Goal: Find contact information: Find contact information

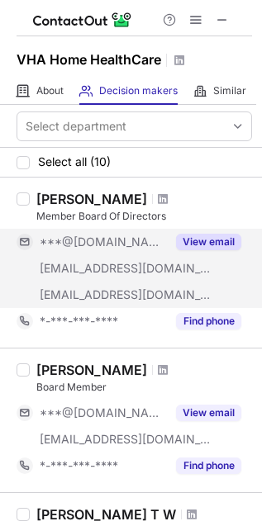
click at [197, 244] on button "View email" at bounding box center [208, 242] width 65 height 17
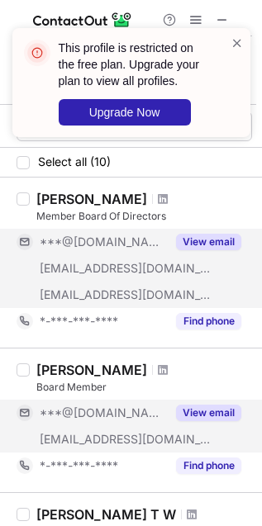
click at [209, 410] on button "View email" at bounding box center [208, 413] width 65 height 17
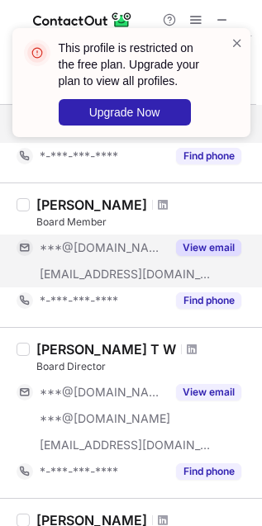
scroll to position [183, 0]
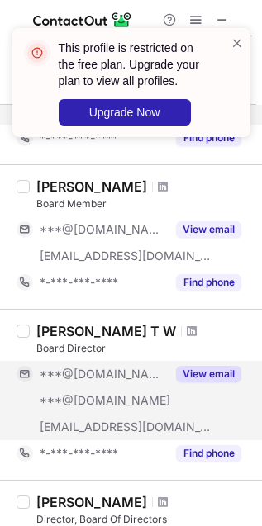
click at [206, 373] on button "View email" at bounding box center [208, 374] width 65 height 17
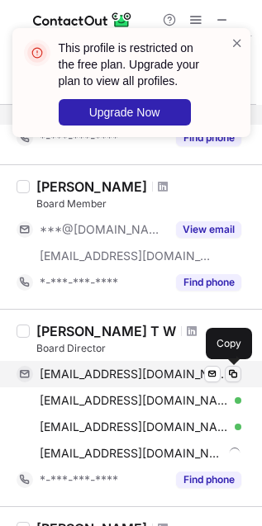
click at [231, 379] on span at bounding box center [232, 373] width 13 height 13
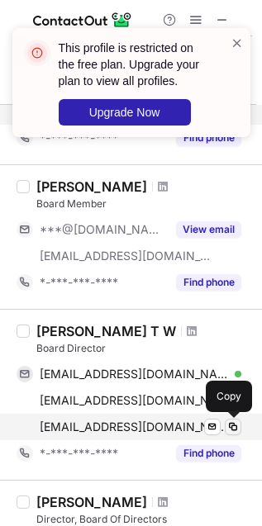
click at [235, 425] on span at bounding box center [232, 426] width 13 height 13
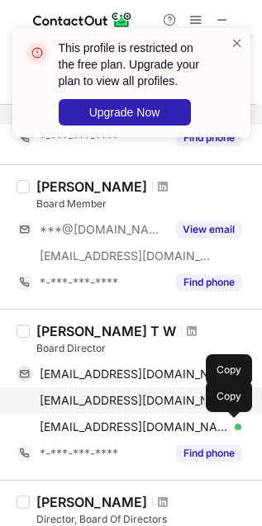
click at [236, 405] on span at bounding box center [232, 400] width 13 height 13
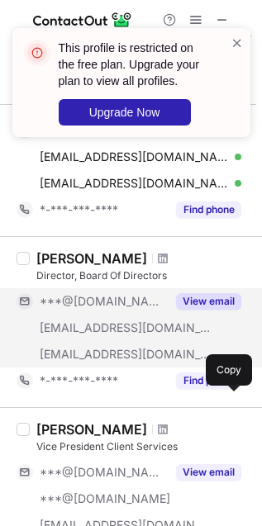
scroll to position [458, 0]
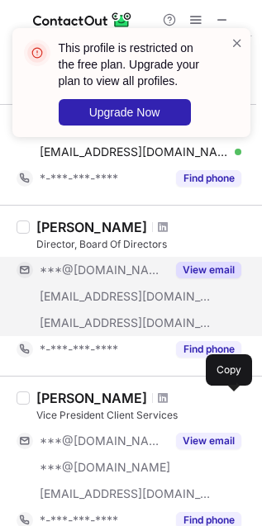
click at [206, 267] on button "View email" at bounding box center [208, 270] width 65 height 17
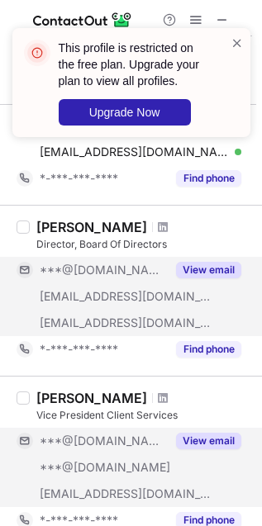
click at [220, 438] on button "View email" at bounding box center [208, 441] width 65 height 17
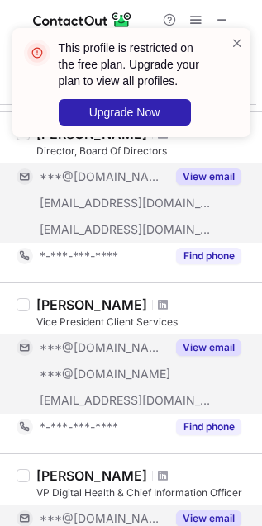
scroll to position [642, 0]
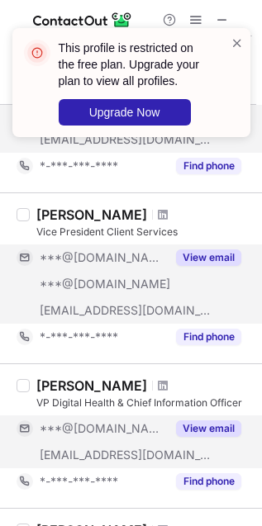
click at [211, 431] on button "View email" at bounding box center [208, 428] width 65 height 17
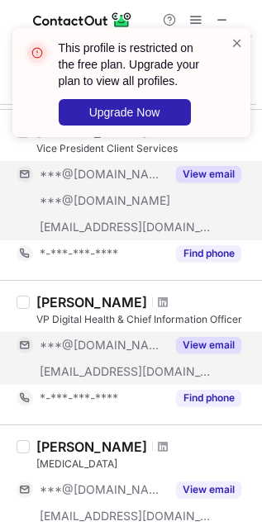
scroll to position [826, 0]
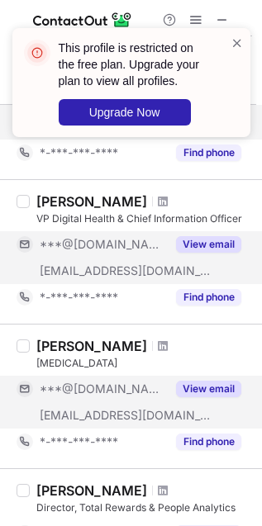
click at [220, 386] on button "View email" at bounding box center [208, 389] width 65 height 17
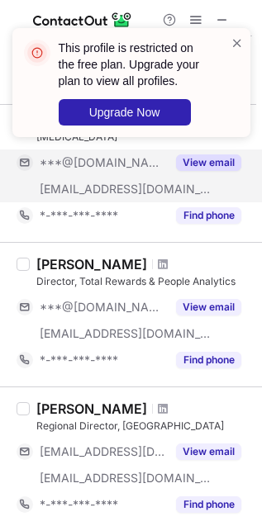
scroll to position [1101, 0]
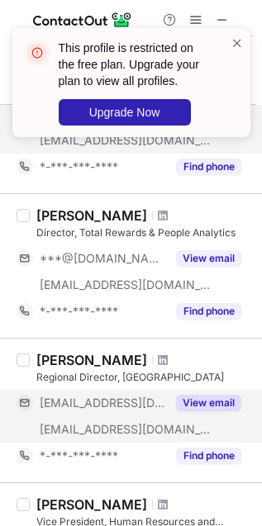
click at [216, 405] on button "View email" at bounding box center [208, 403] width 65 height 17
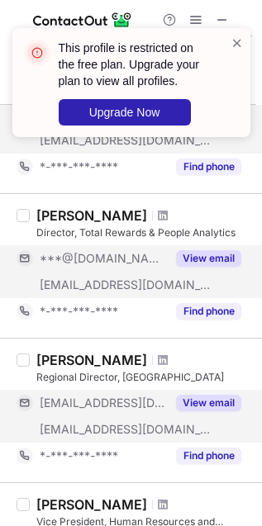
click at [213, 258] on button "View email" at bounding box center [208, 258] width 65 height 17
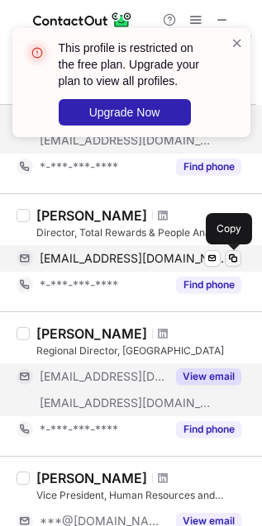
click at [238, 261] on span at bounding box center [232, 258] width 13 height 13
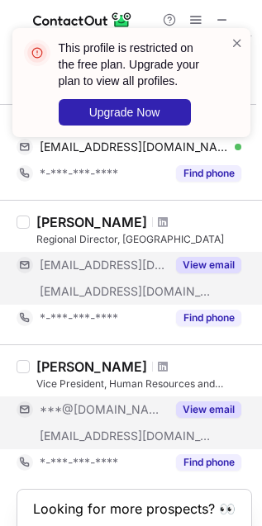
scroll to position [1315, 0]
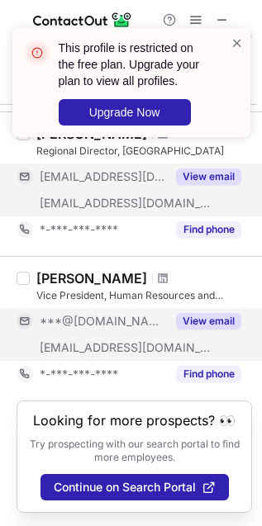
click at [207, 313] on button "View email" at bounding box center [208, 321] width 65 height 17
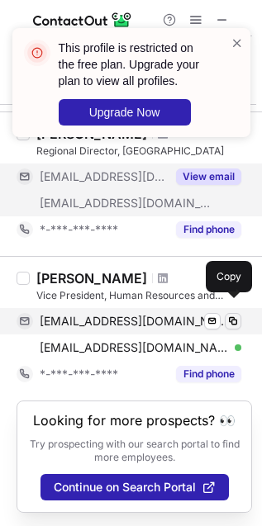
click at [233, 315] on span at bounding box center [232, 321] width 13 height 13
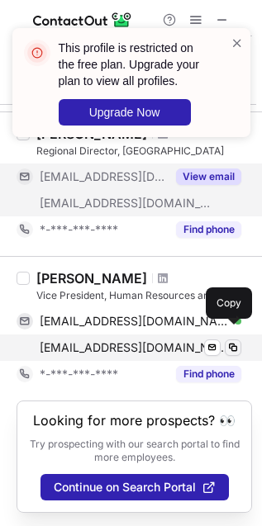
click at [234, 339] on button at bounding box center [233, 347] width 17 height 17
